Goal: Task Accomplishment & Management: Manage account settings

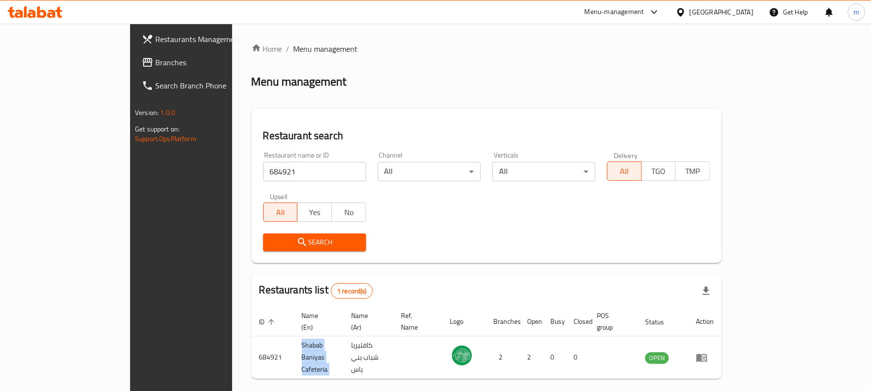
click at [697, 12] on div "United Arab Emirates" at bounding box center [722, 12] width 64 height 11
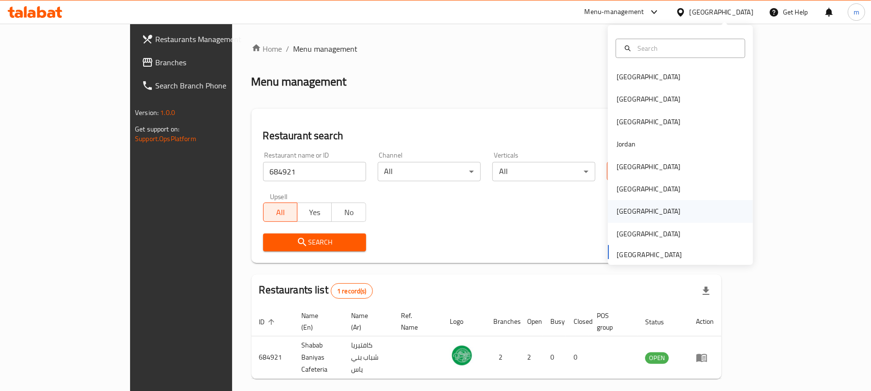
click at [622, 219] on div "[GEOGRAPHIC_DATA]" at bounding box center [648, 211] width 79 height 22
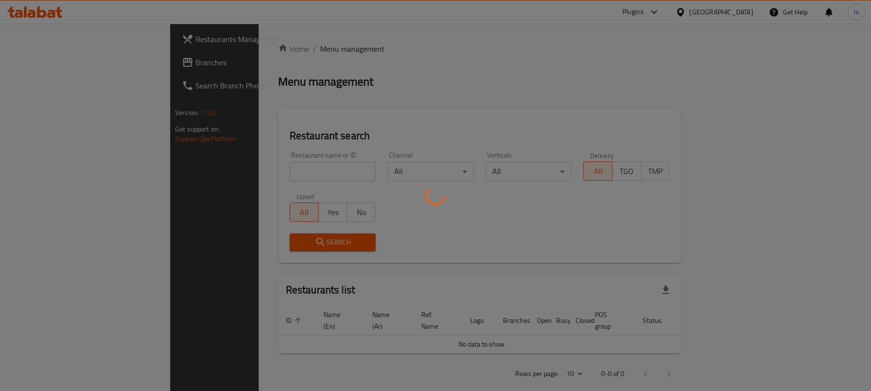
click at [86, 67] on div at bounding box center [435, 195] width 871 height 391
click at [53, 60] on div at bounding box center [435, 195] width 871 height 391
click at [52, 60] on div at bounding box center [435, 195] width 871 height 391
click at [244, 78] on div at bounding box center [435, 195] width 871 height 391
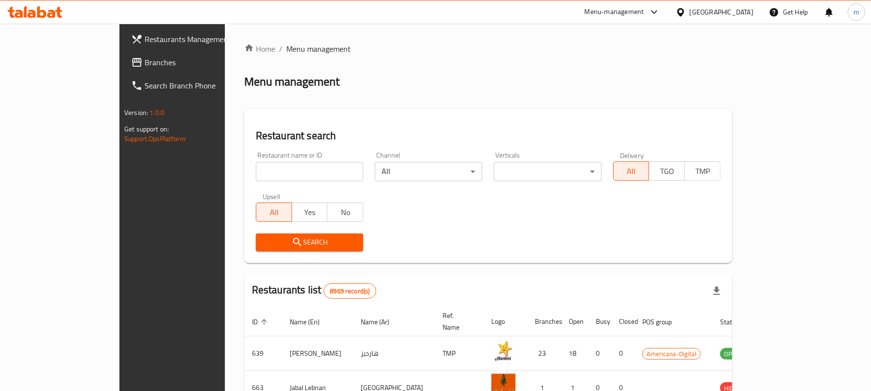
click at [123, 72] on link "Branches" at bounding box center [194, 62] width 142 height 23
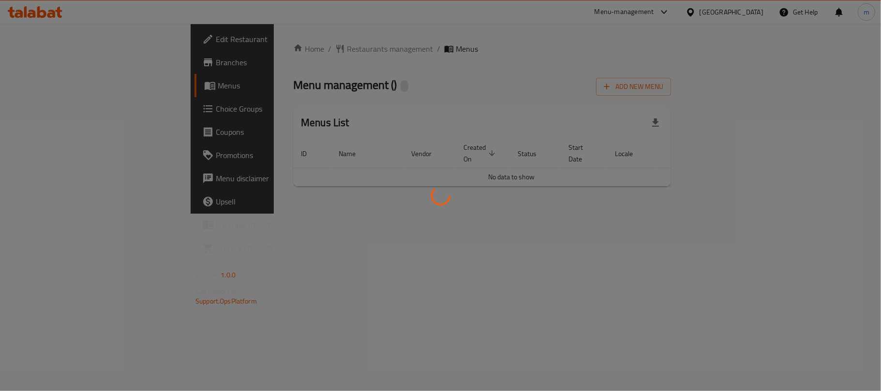
click at [292, 46] on div at bounding box center [440, 195] width 881 height 391
click at [290, 46] on div at bounding box center [440, 195] width 881 height 391
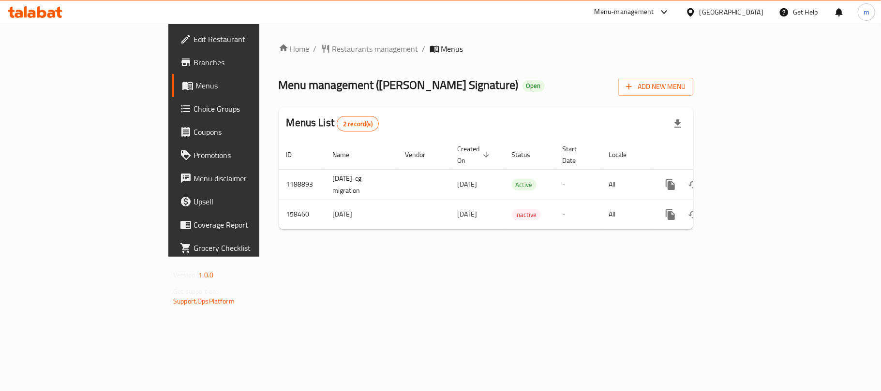
click at [332, 48] on span "Restaurants management" at bounding box center [375, 49] width 86 height 12
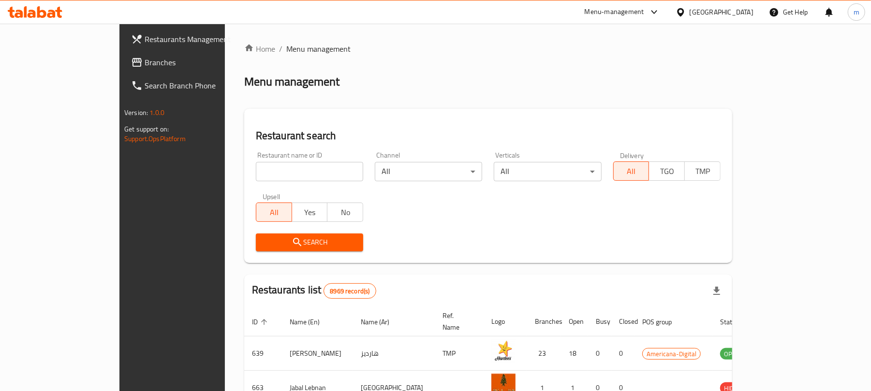
click at [267, 173] on input "search" at bounding box center [309, 171] width 107 height 19
paste input "615547"
type input "615547"
click at [264, 243] on span "Search" at bounding box center [310, 243] width 92 height 12
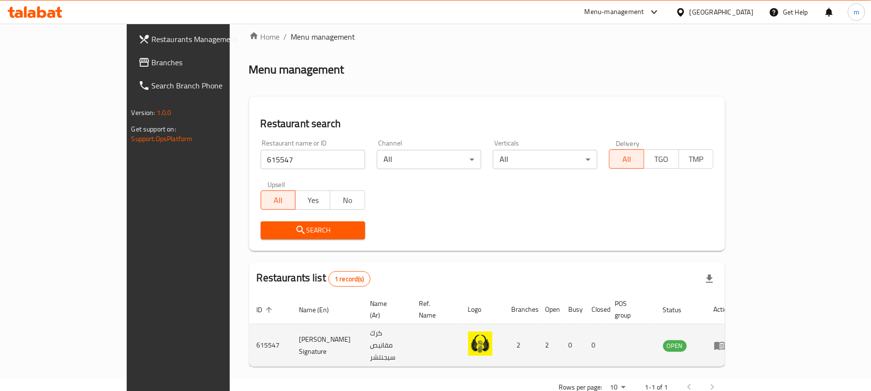
scroll to position [22, 0]
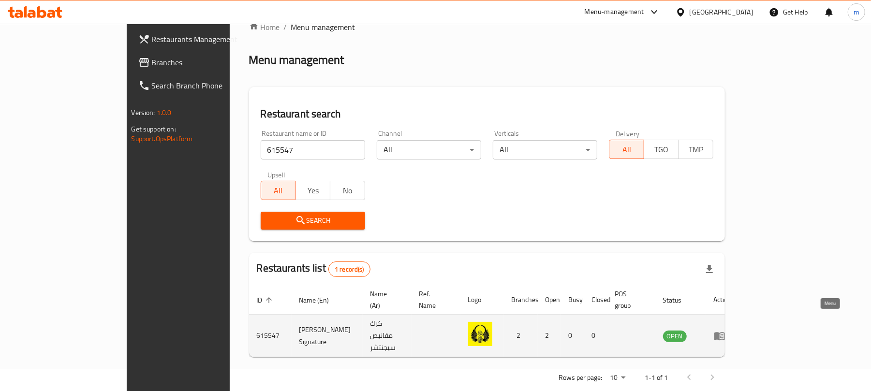
click at [725, 330] on icon "enhanced table" at bounding box center [720, 336] width 12 height 12
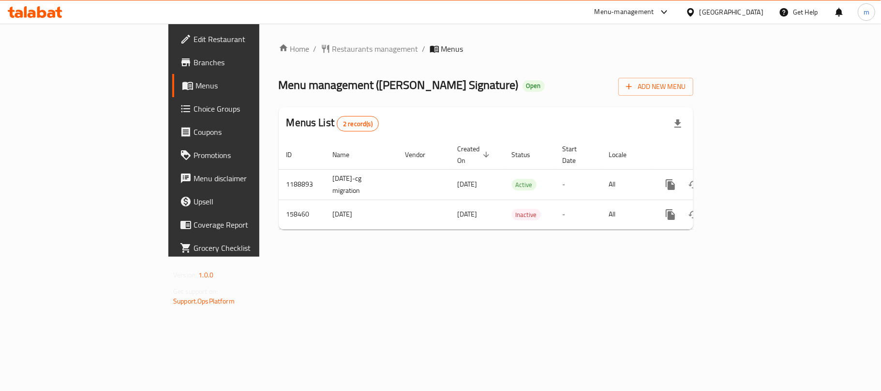
click at [23, 5] on div at bounding box center [35, 11] width 70 height 19
click at [47, 12] on icon at bounding box center [35, 12] width 55 height 12
click at [332, 50] on span "Restaurants management" at bounding box center [375, 49] width 86 height 12
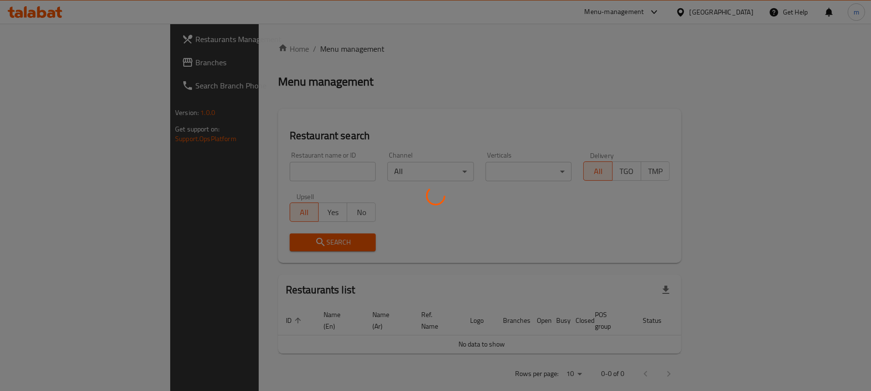
click at [235, 169] on div at bounding box center [435, 195] width 871 height 391
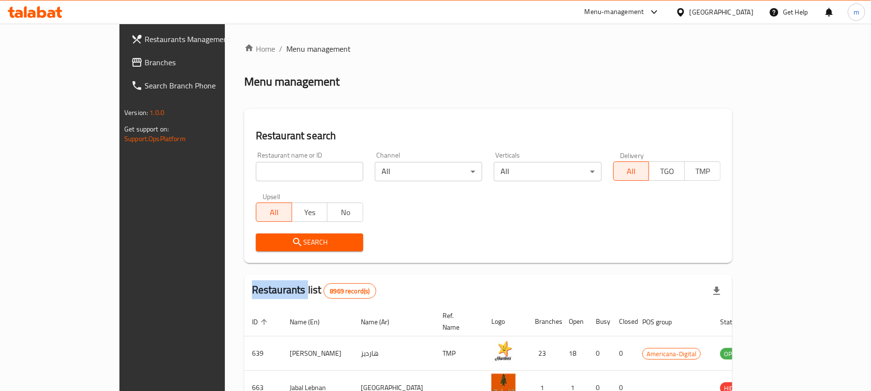
click at [244, 169] on div "Home / Menu management Menu management Restaurant search Restaurant name or ID …" at bounding box center [488, 346] width 488 height 607
click at [256, 172] on input "search" at bounding box center [309, 171] width 107 height 19
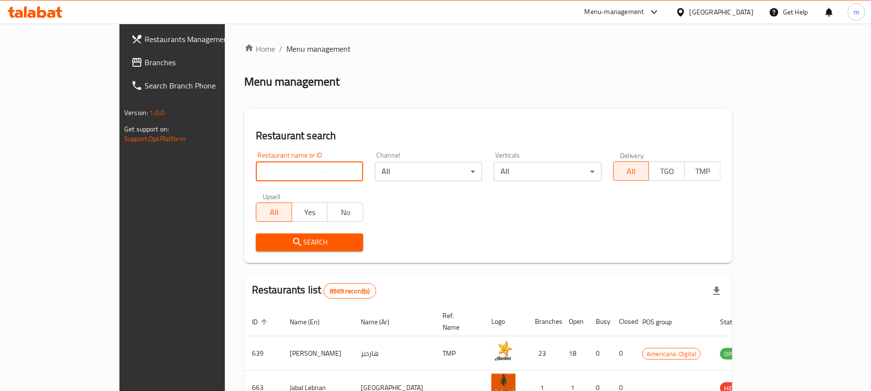
paste input "2373"
type input "2373"
click button "Search" at bounding box center [309, 243] width 107 height 18
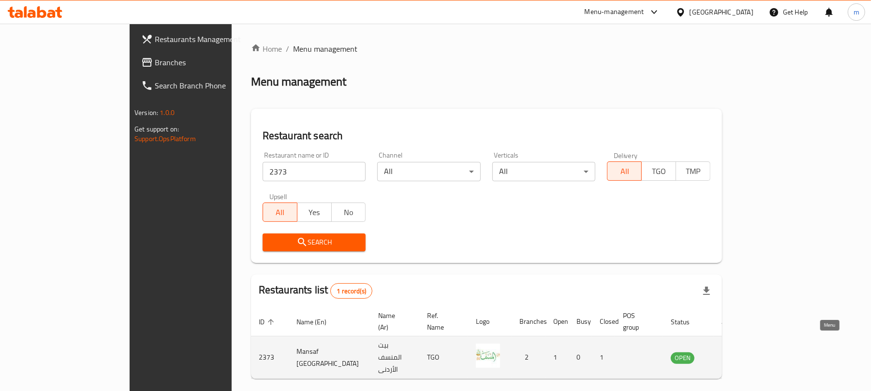
click at [733, 354] on icon "enhanced table" at bounding box center [727, 358] width 11 height 8
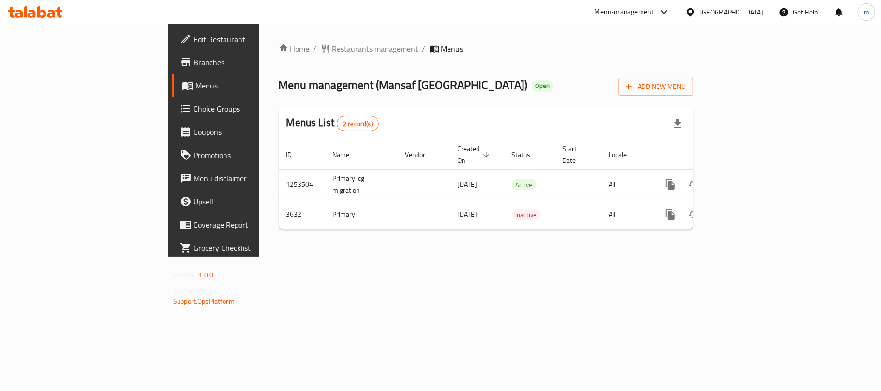
click at [69, 10] on div at bounding box center [35, 11] width 70 height 19
click at [43, 15] on icon at bounding box center [41, 12] width 9 height 12
click at [332, 47] on span "Restaurants management" at bounding box center [375, 49] width 86 height 12
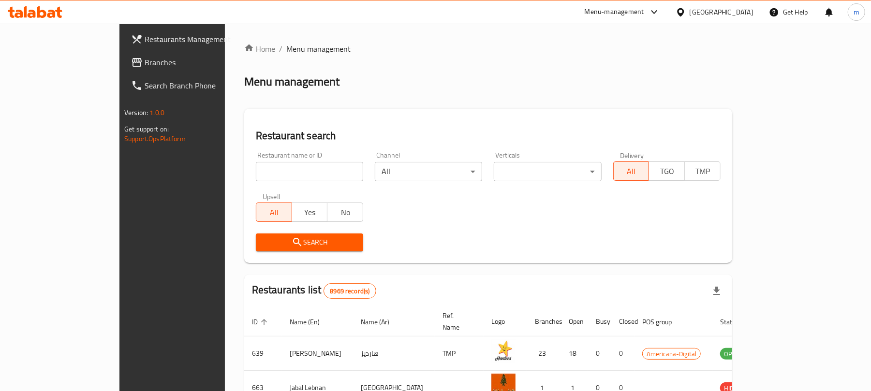
click at [256, 173] on input "search" at bounding box center [309, 171] width 107 height 19
paste input "2373"
type input "2373"
click button "Search" at bounding box center [309, 243] width 107 height 18
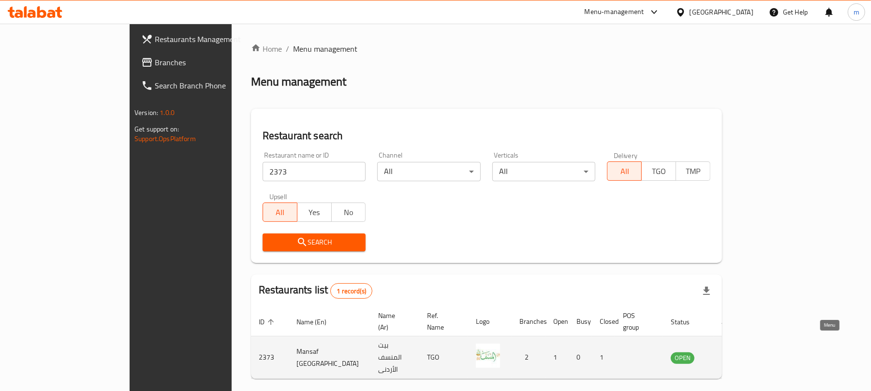
click at [733, 354] on icon "enhanced table" at bounding box center [727, 358] width 11 height 8
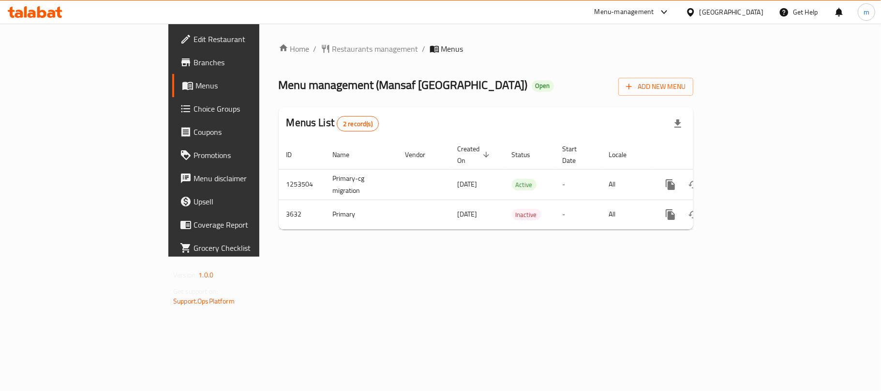
click at [60, 12] on icon at bounding box center [35, 12] width 55 height 12
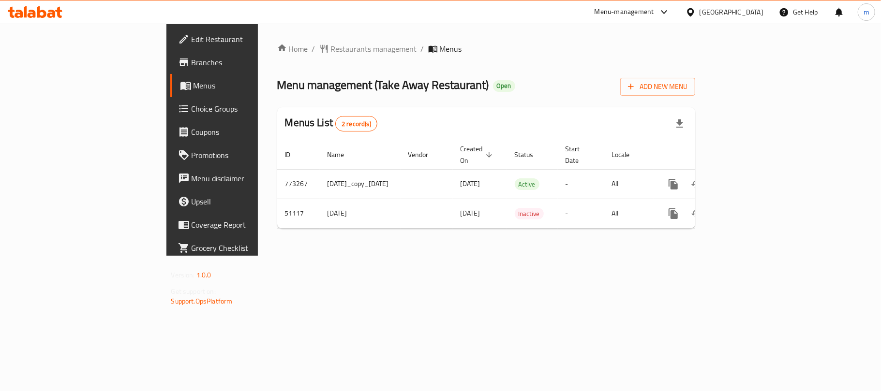
click at [277, 59] on div "Home / Restaurants management / Menus Menu management ( Take Away Restaurant ) …" at bounding box center [486, 139] width 418 height 193
click at [258, 41] on div "Home / Restaurants management / Menus Menu management ( Take Away Restaurant ) …" at bounding box center [486, 140] width 457 height 232
click at [331, 55] on span "Restaurants management" at bounding box center [374, 49] width 86 height 12
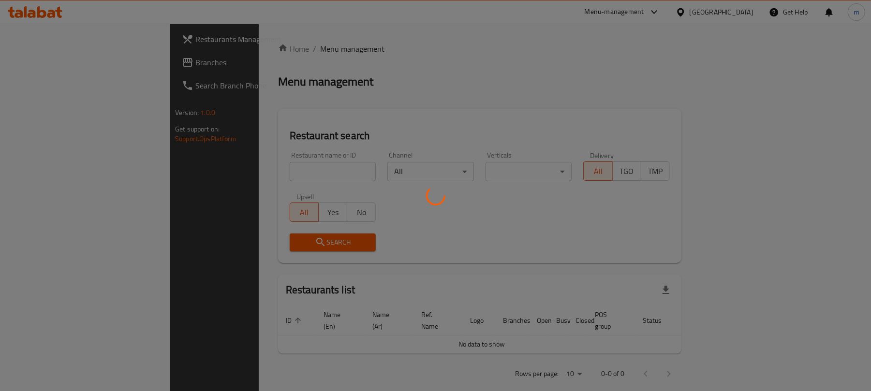
click at [238, 49] on div at bounding box center [435, 195] width 871 height 391
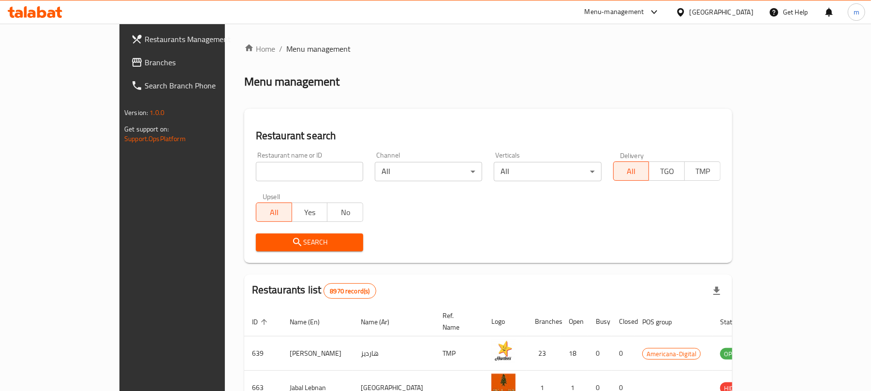
click at [256, 170] on input "search" at bounding box center [309, 171] width 107 height 19
paste input "25653"
type input "25653"
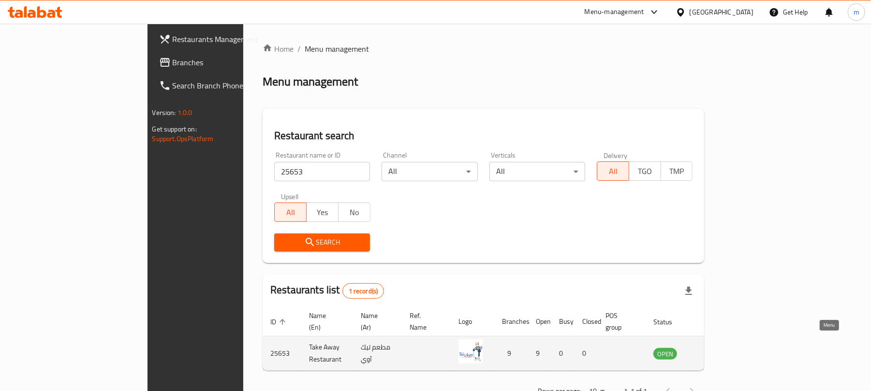
click at [716, 348] on icon "enhanced table" at bounding box center [710, 354] width 12 height 12
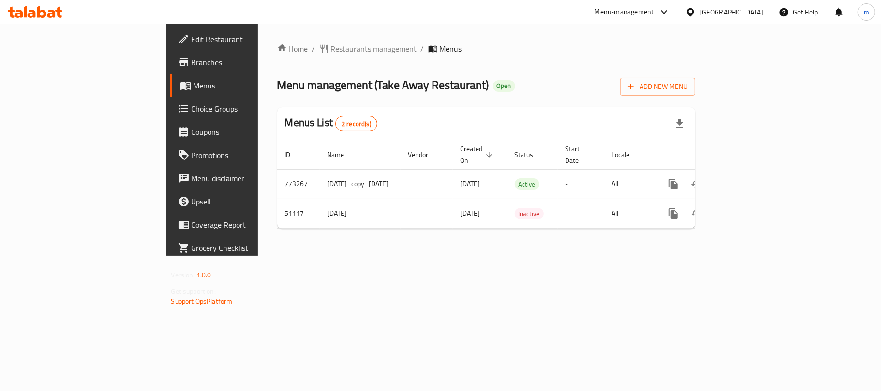
click at [40, 2] on div "Menu-management Qatar Get Help m" at bounding box center [440, 11] width 881 height 23
click at [37, 12] on icon at bounding box center [41, 12] width 9 height 12
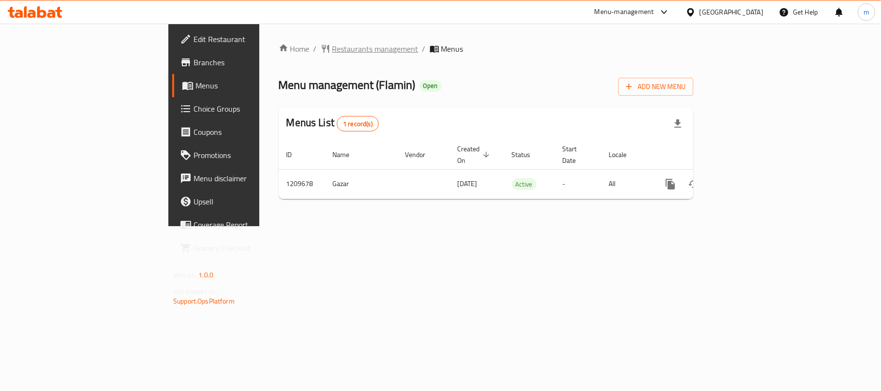
click at [332, 52] on span "Restaurants management" at bounding box center [375, 49] width 86 height 12
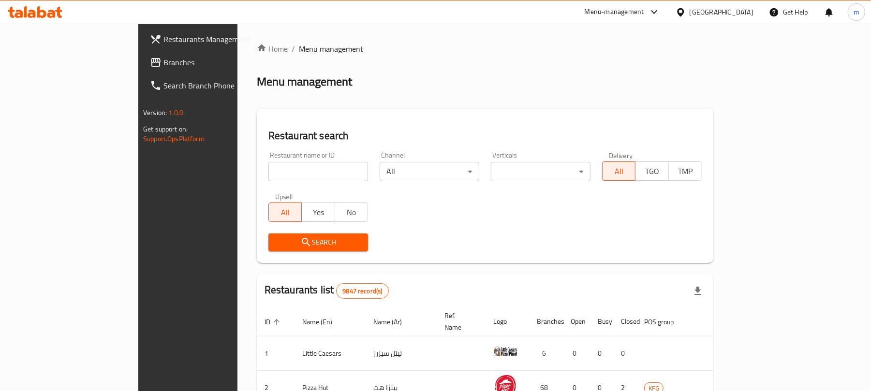
click at [277, 169] on input "search" at bounding box center [318, 171] width 100 height 19
paste input "671024"
type input "671024"
click at [279, 233] on div "Search" at bounding box center [318, 243] width 111 height 30
click at [278, 237] on span "Search" at bounding box center [318, 243] width 84 height 12
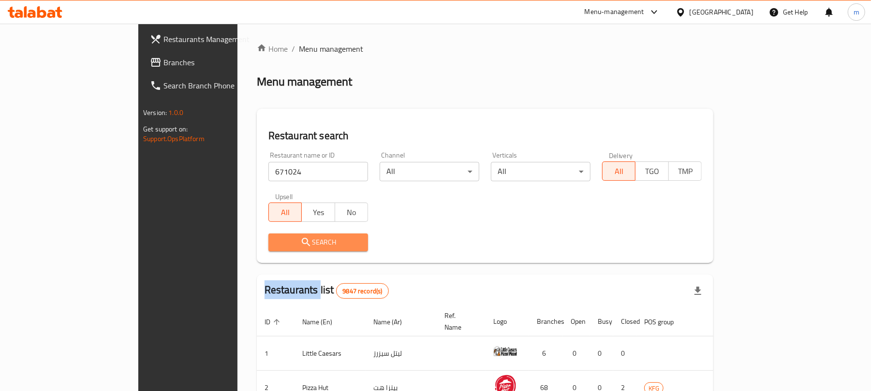
click at [278, 237] on div at bounding box center [435, 195] width 871 height 391
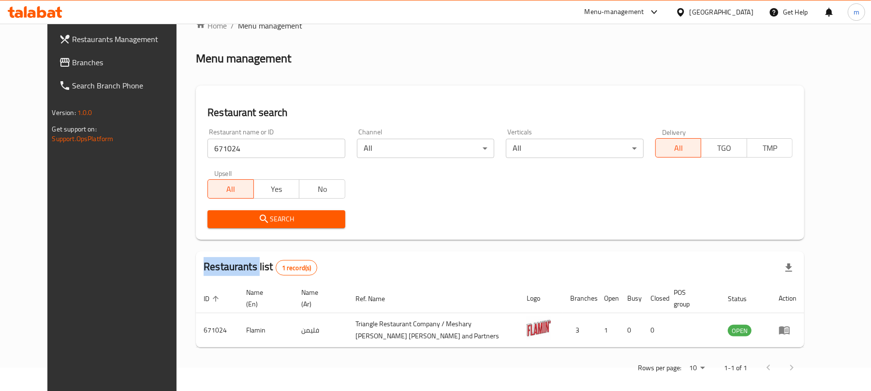
scroll to position [32, 0]
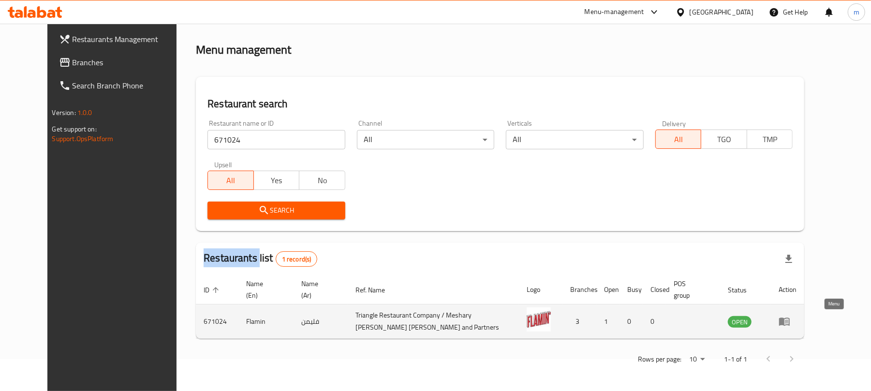
click at [790, 322] on icon "enhanced table" at bounding box center [784, 322] width 11 height 8
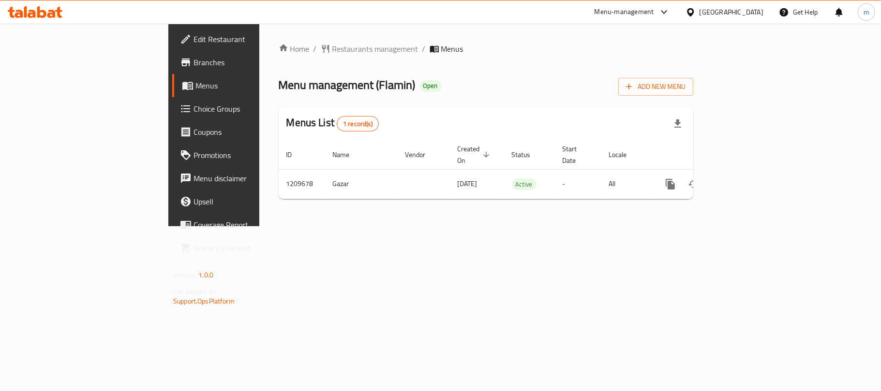
click at [696, 14] on icon at bounding box center [690, 12] width 10 height 10
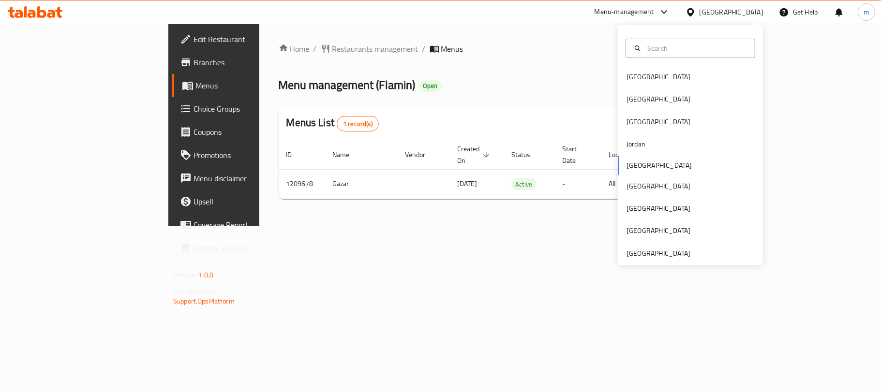
click at [451, 77] on div "Menu management ( Flamin ) Open Add New Menu" at bounding box center [486, 85] width 414 height 22
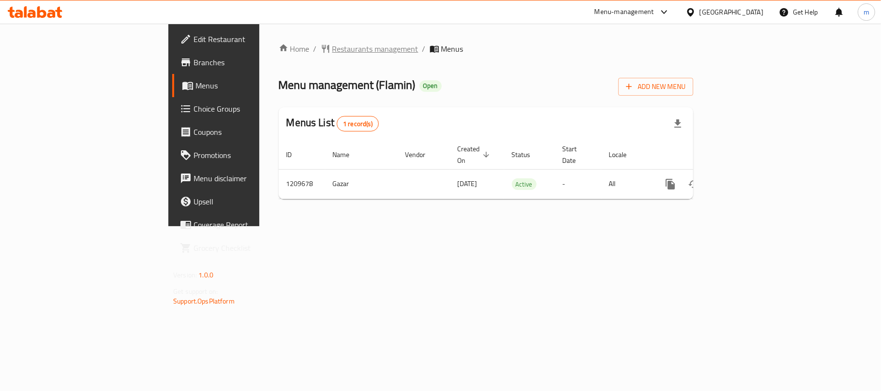
click at [332, 51] on span "Restaurants management" at bounding box center [375, 49] width 86 height 12
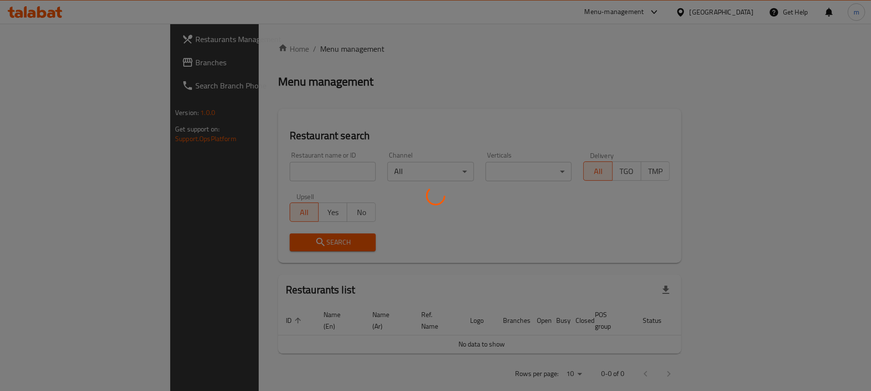
click at [36, 64] on div at bounding box center [435, 195] width 871 height 391
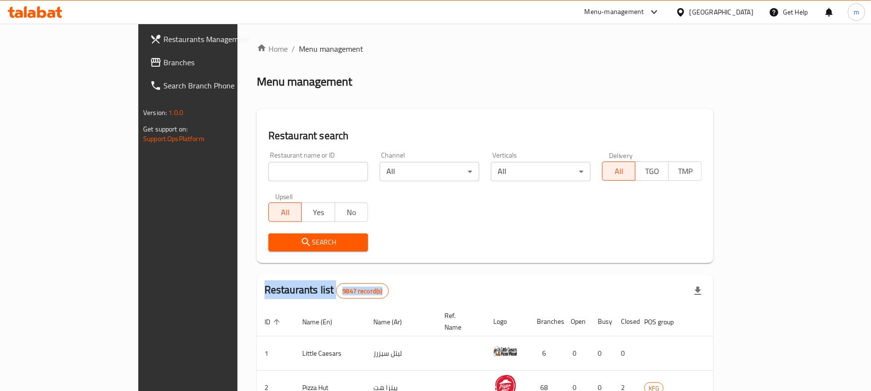
click at [163, 64] on span "Branches" at bounding box center [219, 63] width 113 height 12
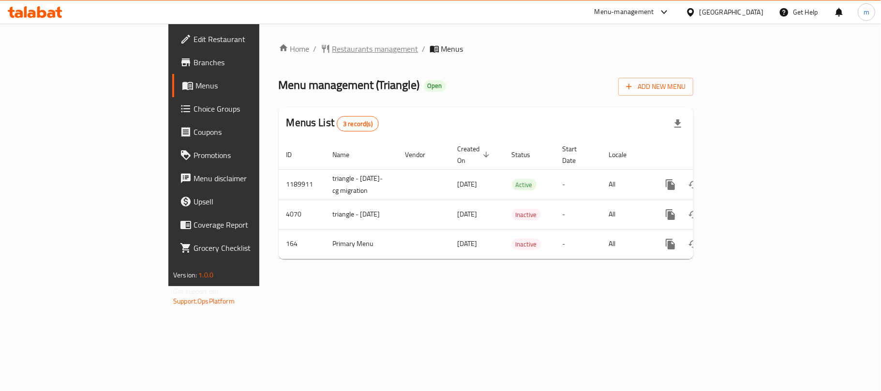
click at [332, 45] on span "Restaurants management" at bounding box center [375, 49] width 86 height 12
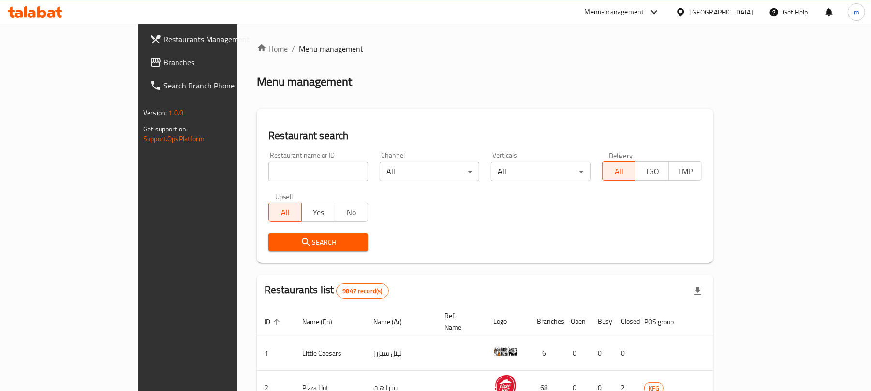
click at [300, 177] on input "search" at bounding box center [318, 171] width 100 height 19
paste input "164"
type input "164"
click at [300, 244] on span "Search" at bounding box center [318, 243] width 84 height 12
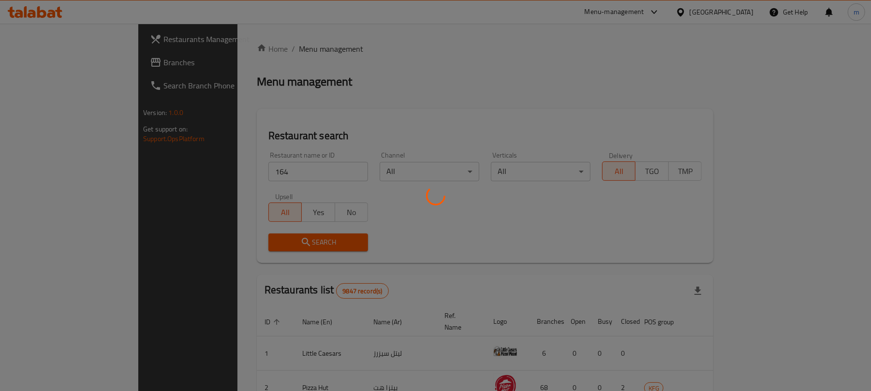
scroll to position [22, 0]
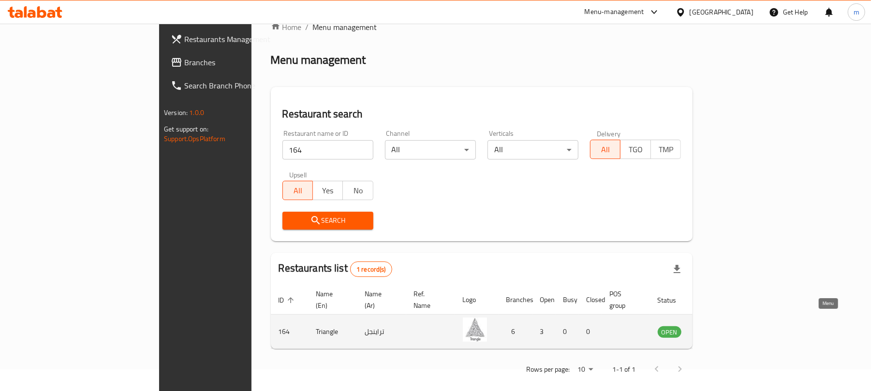
click at [726, 326] on link "enhanced table" at bounding box center [718, 332] width 18 height 12
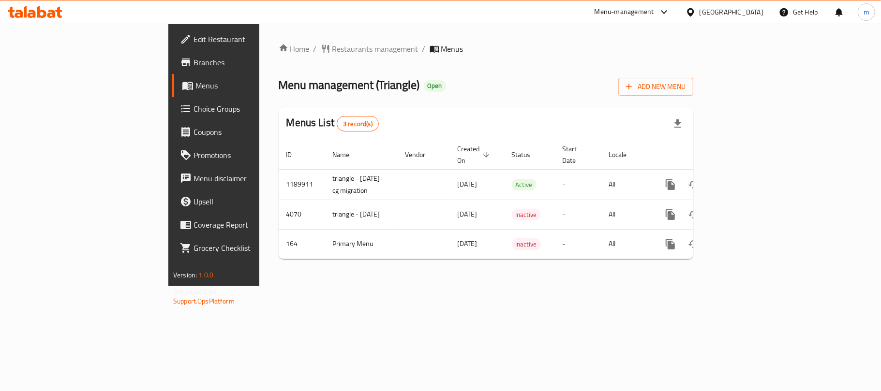
click at [51, 18] on div at bounding box center [35, 12] width 55 height 12
